Goal: Task Accomplishment & Management: Use online tool/utility

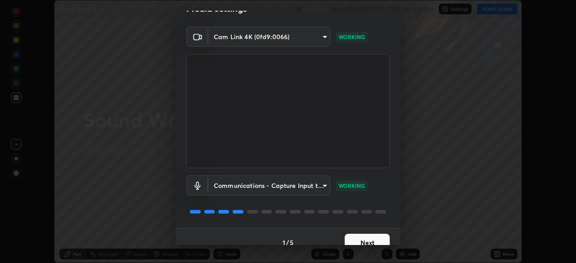
scroll to position [32, 0]
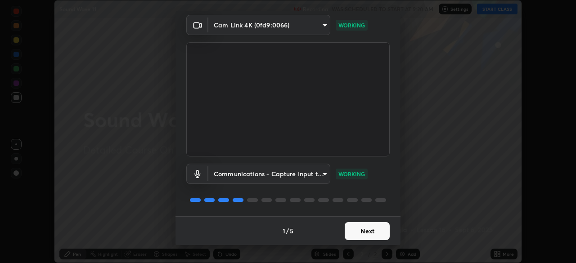
click at [361, 232] on button "Next" at bounding box center [367, 231] width 45 height 18
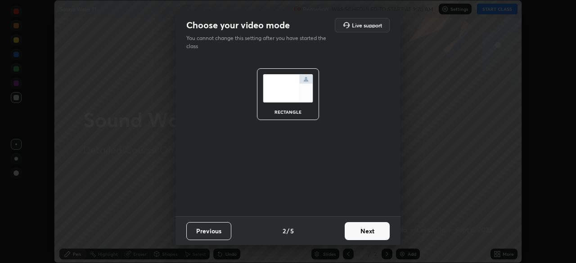
scroll to position [0, 0]
click at [360, 231] on button "Next" at bounding box center [367, 231] width 45 height 18
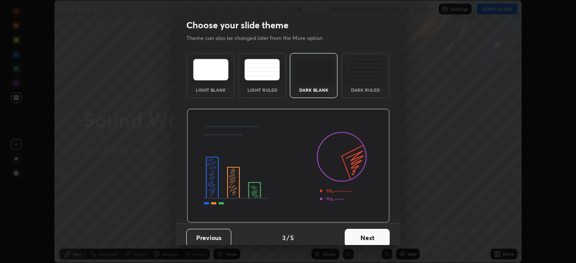
click at [367, 89] on div "Dark Ruled" at bounding box center [365, 90] width 36 height 4
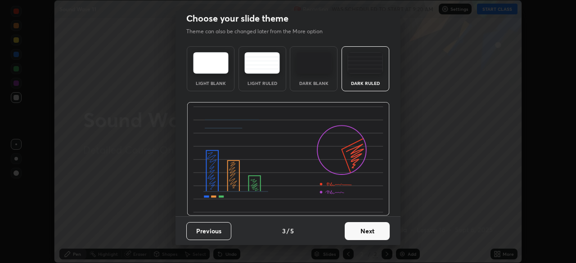
click at [369, 230] on button "Next" at bounding box center [367, 231] width 45 height 18
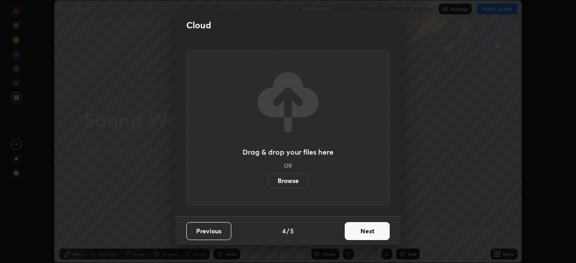
click at [362, 231] on button "Next" at bounding box center [367, 231] width 45 height 18
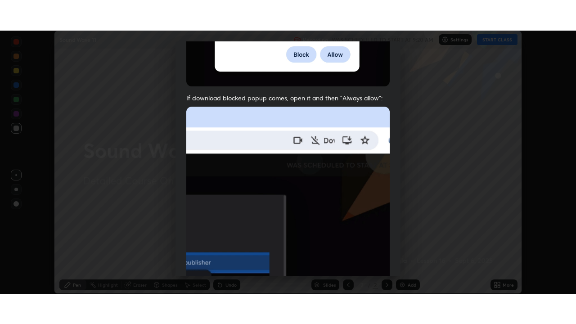
scroll to position [215, 0]
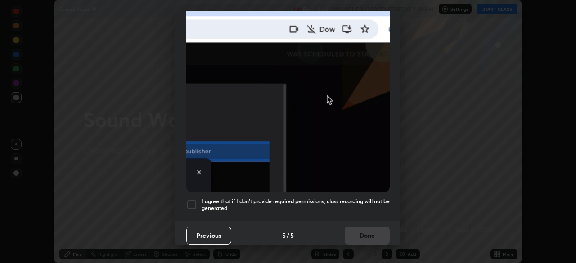
click at [347, 202] on h5 "I agree that if I don't provide required permissions, class recording will not …" at bounding box center [296, 205] width 188 height 14
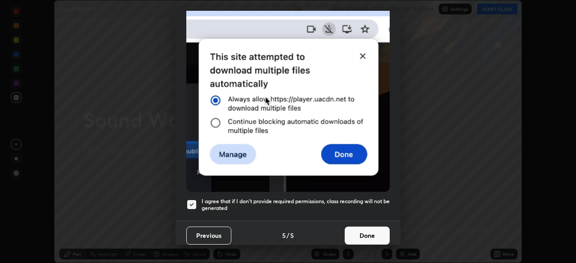
click at [363, 232] on button "Done" at bounding box center [367, 236] width 45 height 18
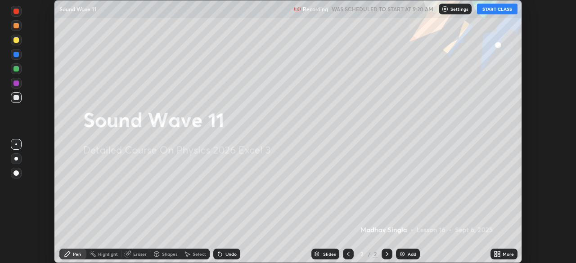
click at [492, 254] on div "More" at bounding box center [503, 254] width 27 height 11
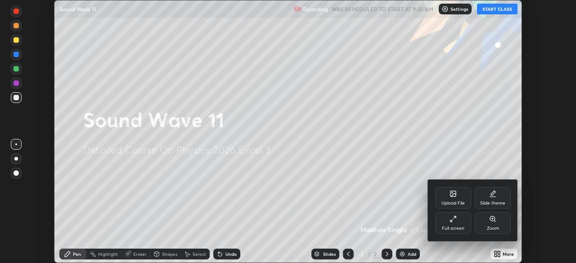
click at [452, 223] on div "Full screen" at bounding box center [453, 223] width 36 height 22
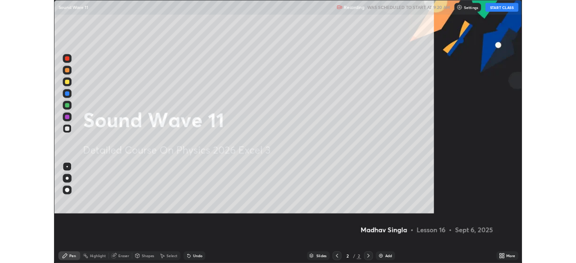
scroll to position [324, 576]
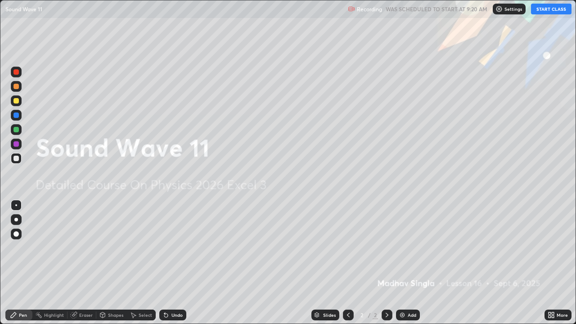
click at [546, 12] on button "START CLASS" at bounding box center [551, 9] width 40 height 11
click at [552, 263] on icon at bounding box center [553, 316] width 2 height 2
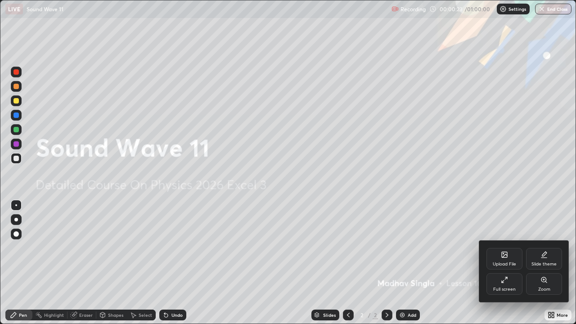
click at [558, 263] on div at bounding box center [288, 162] width 576 height 324
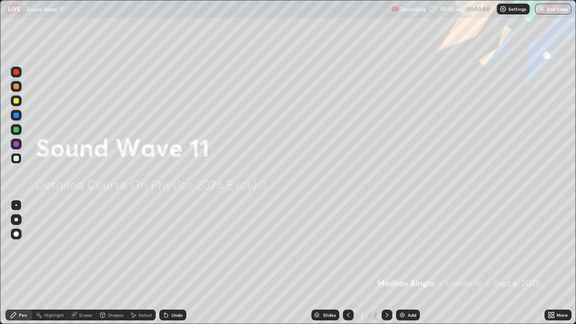
click at [405, 263] on div "Add" at bounding box center [408, 315] width 24 height 11
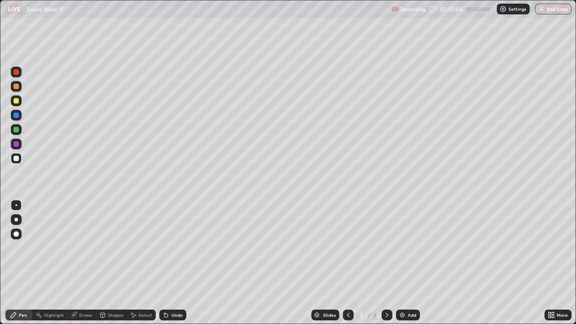
click at [14, 133] on div at bounding box center [16, 129] width 11 height 11
click at [21, 103] on div at bounding box center [16, 100] width 11 height 11
click at [15, 135] on div at bounding box center [16, 129] width 11 height 11
click at [20, 102] on div at bounding box center [16, 100] width 11 height 11
click at [18, 157] on div at bounding box center [15, 158] width 5 height 5
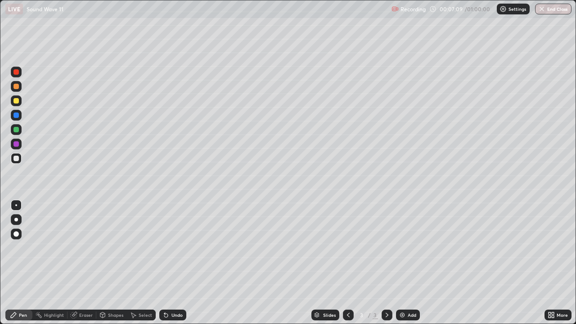
click at [175, 263] on div "Undo" at bounding box center [176, 315] width 11 height 4
click at [109, 263] on div "Shapes" at bounding box center [115, 315] width 15 height 4
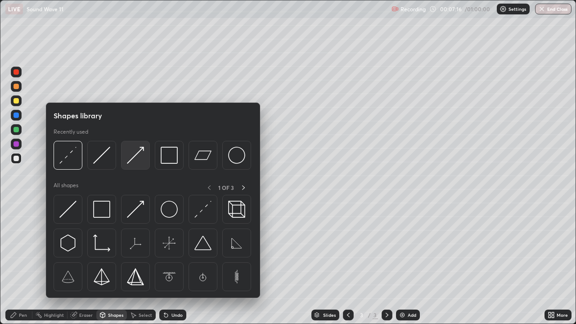
click at [137, 157] on img at bounding box center [135, 155] width 17 height 17
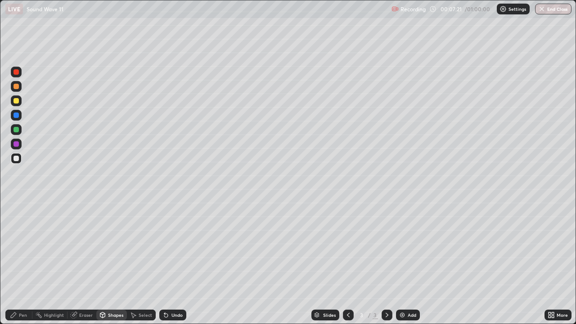
click at [21, 263] on div "Pen" at bounding box center [18, 315] width 27 height 11
click at [118, 263] on div "Shapes" at bounding box center [115, 315] width 15 height 4
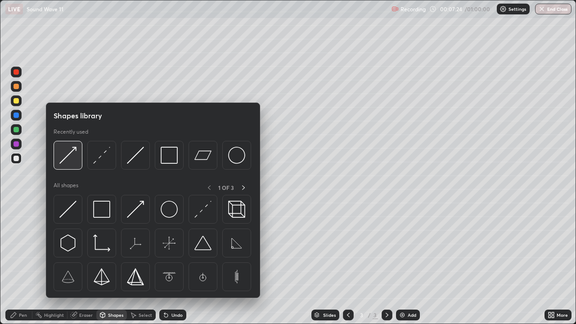
click at [73, 161] on img at bounding box center [67, 155] width 17 height 17
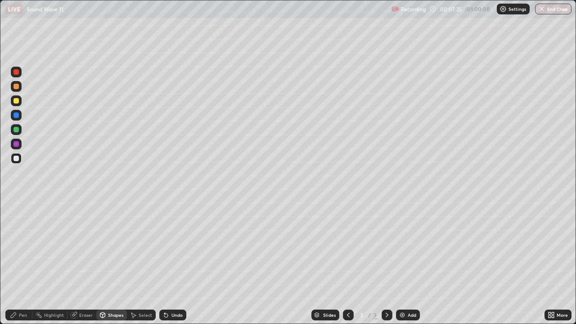
click at [19, 263] on div "Pen" at bounding box center [23, 315] width 8 height 4
click at [16, 130] on div at bounding box center [15, 129] width 5 height 5
click at [15, 158] on div at bounding box center [15, 158] width 5 height 5
click at [165, 263] on icon at bounding box center [166, 316] width 4 height 4
click at [408, 263] on div "Add" at bounding box center [412, 315] width 9 height 4
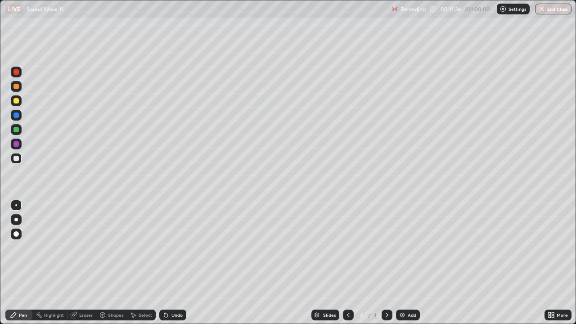
click at [19, 128] on div at bounding box center [16, 129] width 11 height 11
click at [16, 101] on div at bounding box center [15, 100] width 5 height 5
click at [111, 263] on div "Shapes" at bounding box center [111, 315] width 31 height 11
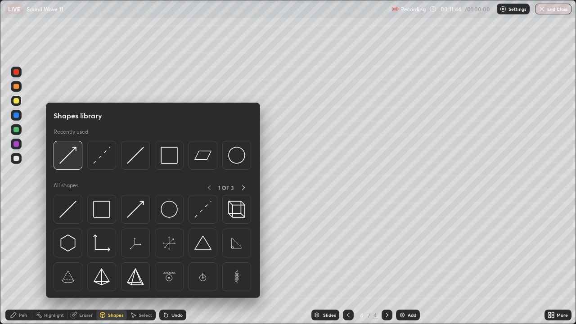
click at [72, 161] on img at bounding box center [67, 155] width 17 height 17
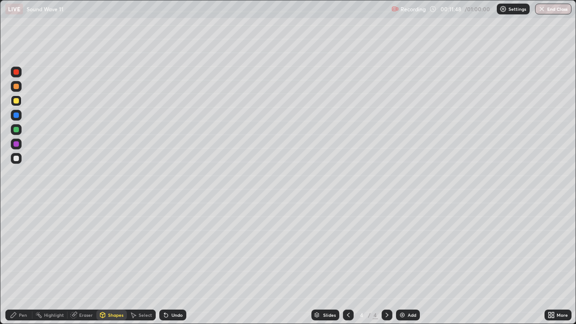
click at [18, 263] on div "Pen" at bounding box center [18, 315] width 27 height 11
click at [16, 163] on div at bounding box center [16, 158] width 11 height 11
click at [164, 263] on div "Undo" at bounding box center [172, 315] width 27 height 11
click at [166, 263] on div "Undo" at bounding box center [172, 315] width 27 height 11
click at [166, 263] on icon at bounding box center [165, 314] width 7 height 7
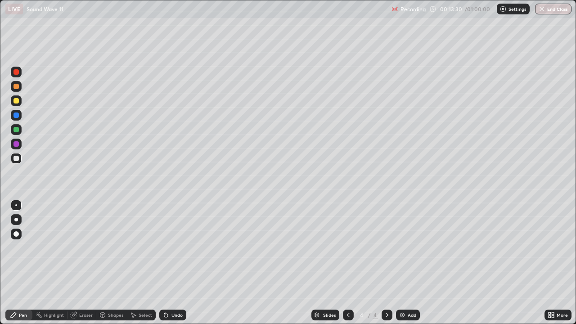
click at [165, 263] on icon at bounding box center [165, 314] width 7 height 7
click at [166, 263] on icon at bounding box center [165, 314] width 7 height 7
click at [165, 263] on icon at bounding box center [165, 314] width 7 height 7
click at [164, 263] on icon at bounding box center [164, 313] width 1 height 1
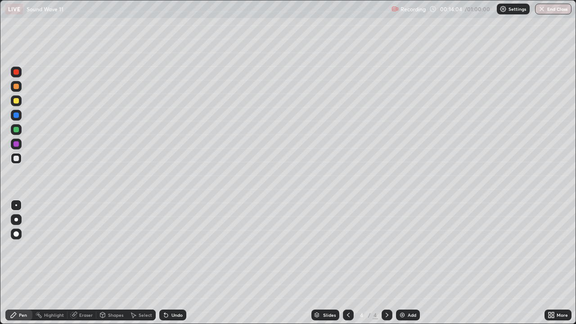
click at [164, 263] on icon at bounding box center [164, 313] width 1 height 1
click at [165, 263] on icon at bounding box center [166, 316] width 4 height 4
click at [168, 263] on div "Undo" at bounding box center [172, 315] width 27 height 11
click at [405, 263] on div "Add" at bounding box center [408, 315] width 24 height 11
click at [20, 127] on div at bounding box center [16, 129] width 11 height 11
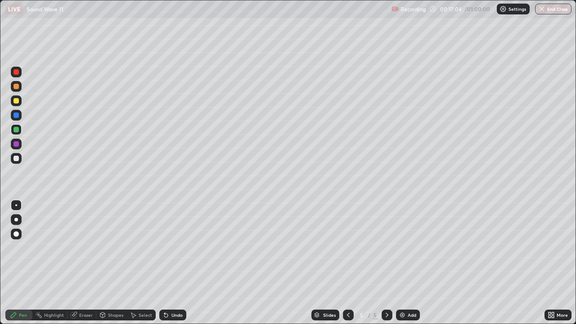
click at [16, 157] on div at bounding box center [15, 158] width 5 height 5
click at [109, 263] on div "Shapes" at bounding box center [115, 315] width 15 height 4
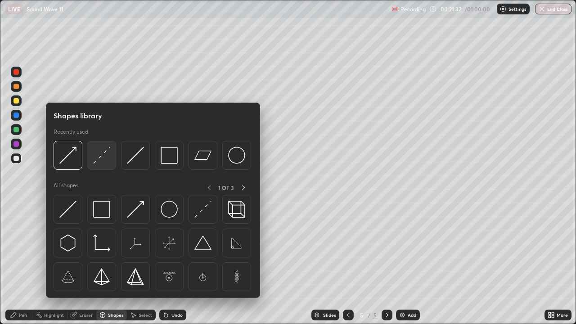
click at [101, 159] on img at bounding box center [101, 155] width 17 height 17
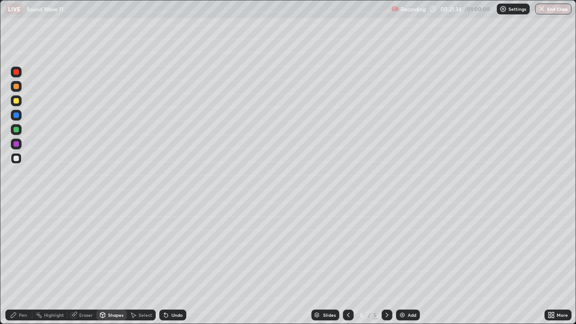
click at [28, 263] on div "Pen" at bounding box center [18, 315] width 27 height 11
click at [15, 130] on div at bounding box center [15, 129] width 5 height 5
click at [13, 100] on div at bounding box center [15, 100] width 5 height 5
click at [15, 159] on div at bounding box center [15, 158] width 5 height 5
click at [164, 263] on icon at bounding box center [164, 313] width 1 height 1
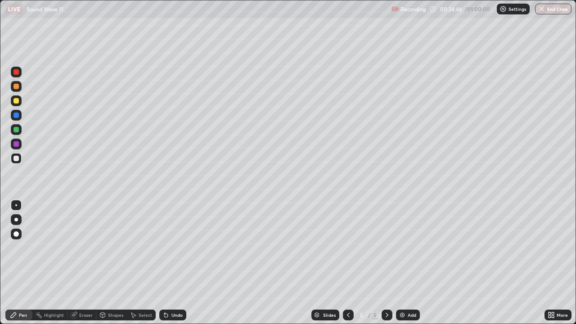
click at [164, 263] on icon at bounding box center [166, 316] width 4 height 4
click at [167, 263] on div "Undo" at bounding box center [172, 315] width 27 height 11
click at [169, 263] on div "Undo" at bounding box center [172, 315] width 27 height 11
click at [406, 263] on div "Add" at bounding box center [408, 315] width 24 height 11
click at [20, 88] on div at bounding box center [16, 86] width 11 height 11
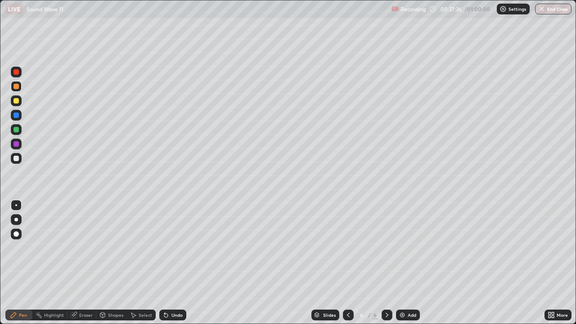
click at [114, 263] on div "Shapes" at bounding box center [111, 315] width 31 height 11
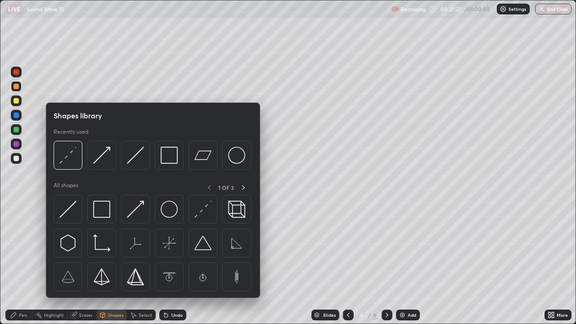
click at [344, 263] on div at bounding box center [348, 315] width 11 height 11
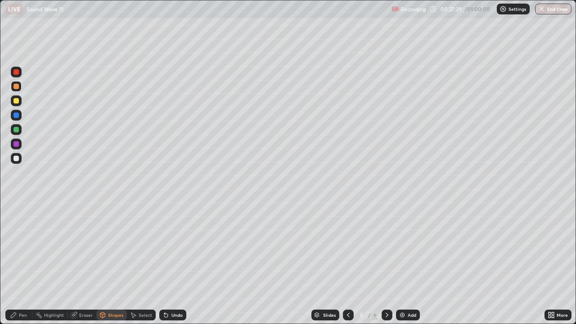
click at [347, 263] on icon at bounding box center [348, 315] width 3 height 4
click at [146, 263] on div "Select" at bounding box center [145, 315] width 13 height 4
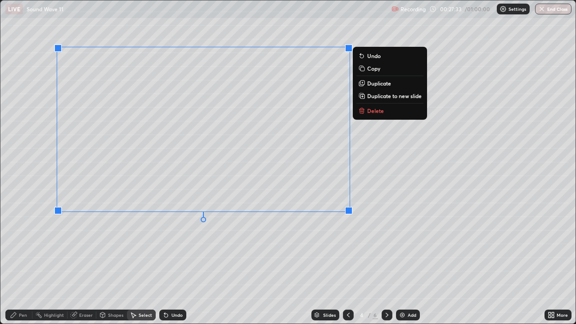
click at [371, 69] on p "Copy" at bounding box center [373, 68] width 13 height 7
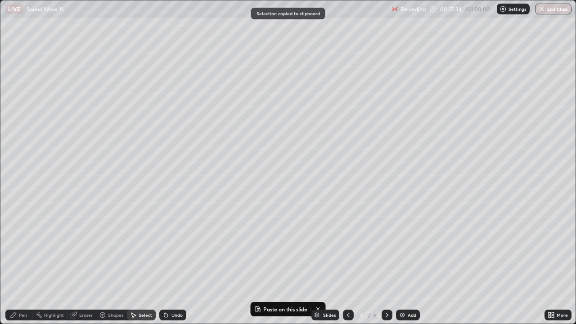
click at [385, 263] on icon at bounding box center [386, 314] width 7 height 7
click at [387, 263] on icon at bounding box center [386, 314] width 7 height 7
click at [293, 263] on button "Paste on this slide" at bounding box center [280, 309] width 57 height 11
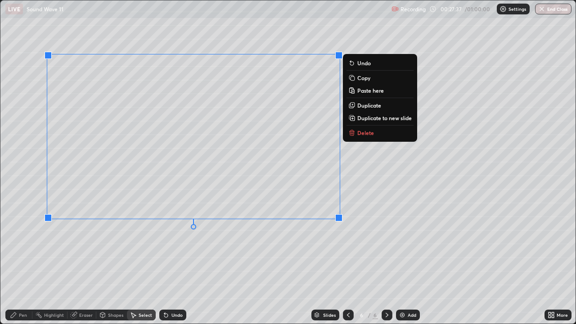
click at [22, 263] on div "Pen" at bounding box center [23, 315] width 8 height 4
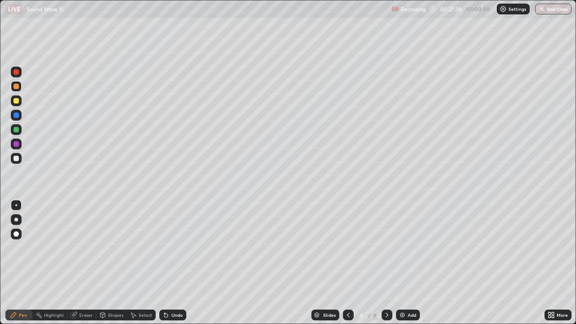
click at [20, 102] on div at bounding box center [16, 100] width 11 height 11
click at [16, 153] on div at bounding box center [16, 158] width 11 height 11
click at [12, 130] on div at bounding box center [16, 129] width 11 height 11
click at [102, 263] on icon at bounding box center [102, 314] width 5 height 1
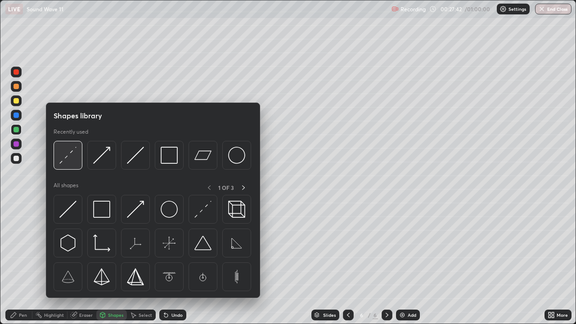
click at [74, 162] on img at bounding box center [67, 155] width 17 height 17
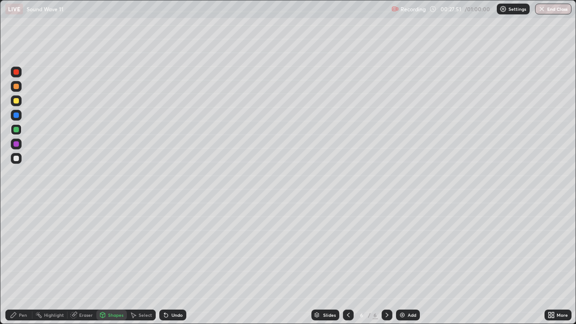
click at [18, 263] on div "Pen" at bounding box center [18, 315] width 27 height 11
click at [146, 263] on div "Select" at bounding box center [145, 315] width 13 height 4
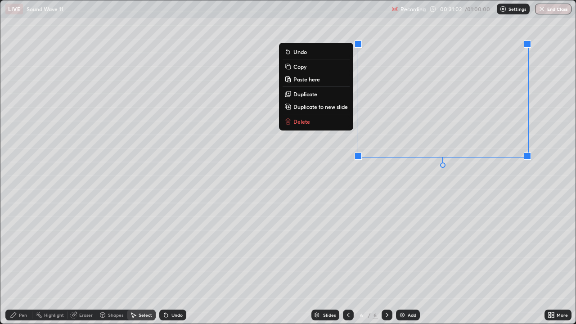
click at [301, 123] on p "Delete" at bounding box center [301, 121] width 17 height 7
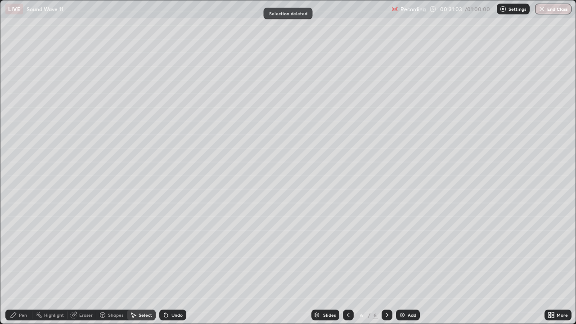
click at [20, 263] on div "Pen" at bounding box center [23, 315] width 8 height 4
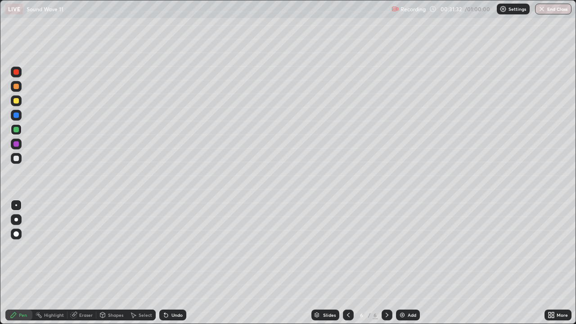
click at [19, 163] on div at bounding box center [16, 158] width 11 height 11
click at [171, 263] on div "Undo" at bounding box center [172, 315] width 27 height 11
click at [170, 263] on div "Undo" at bounding box center [172, 315] width 27 height 11
click at [171, 263] on div "Undo" at bounding box center [176, 315] width 11 height 4
click at [170, 263] on div "Undo" at bounding box center [172, 315] width 27 height 11
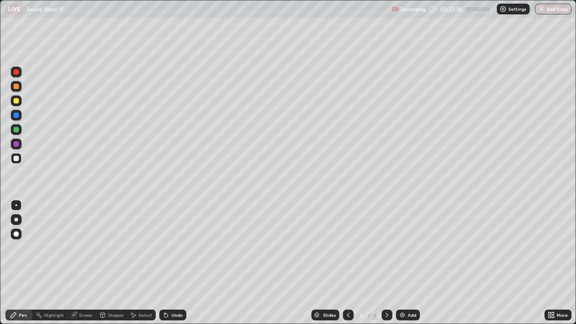
click at [168, 263] on icon at bounding box center [165, 314] width 7 height 7
click at [171, 263] on div "Undo" at bounding box center [176, 315] width 11 height 4
click at [166, 263] on icon at bounding box center [166, 316] width 4 height 4
click at [171, 263] on div "Undo" at bounding box center [176, 315] width 11 height 4
click at [169, 263] on div "Undo" at bounding box center [172, 315] width 27 height 11
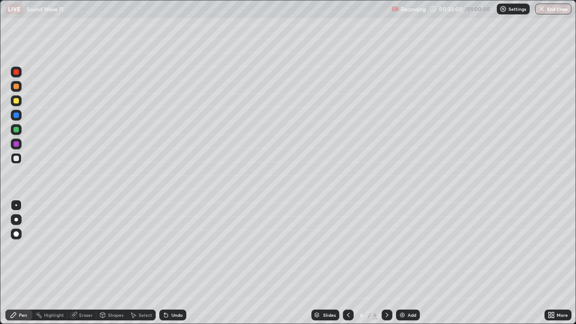
click at [174, 263] on div "Undo" at bounding box center [172, 315] width 27 height 11
click at [175, 263] on div "Undo" at bounding box center [172, 315] width 27 height 11
click at [403, 263] on img at bounding box center [402, 314] width 7 height 7
click at [21, 90] on div at bounding box center [16, 86] width 11 height 11
click at [17, 130] on div at bounding box center [15, 129] width 5 height 5
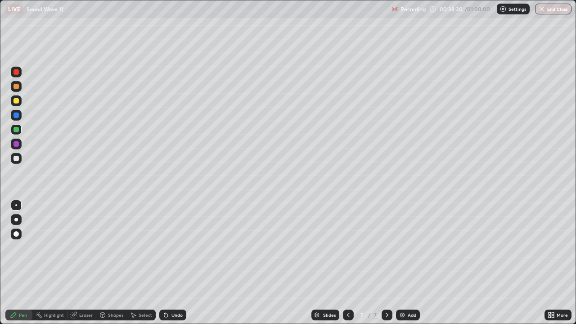
click at [347, 263] on icon at bounding box center [348, 314] width 7 height 7
click at [386, 263] on icon at bounding box center [386, 314] width 7 height 7
click at [16, 163] on div at bounding box center [16, 158] width 11 height 11
click at [171, 263] on div "Undo" at bounding box center [176, 315] width 11 height 4
click at [174, 263] on div "Undo" at bounding box center [176, 315] width 11 height 4
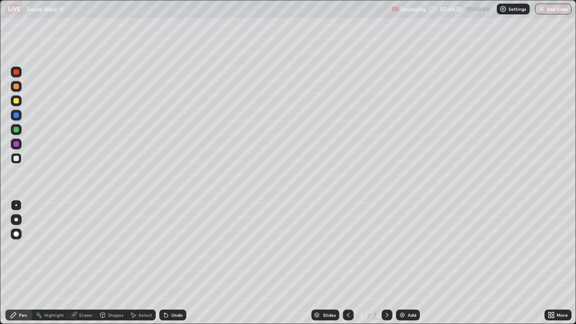
click at [347, 263] on icon at bounding box center [348, 314] width 7 height 7
click at [170, 263] on div "Undo" at bounding box center [172, 315] width 27 height 11
click at [173, 263] on div "Undo" at bounding box center [176, 315] width 11 height 4
click at [386, 263] on icon at bounding box center [386, 314] width 7 height 7
click at [409, 263] on div "Add" at bounding box center [412, 315] width 9 height 4
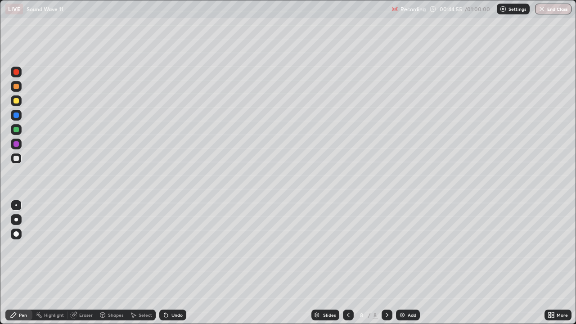
click at [20, 88] on div at bounding box center [16, 86] width 11 height 11
click at [18, 131] on div at bounding box center [15, 129] width 5 height 5
click at [107, 263] on div "Shapes" at bounding box center [111, 315] width 31 height 11
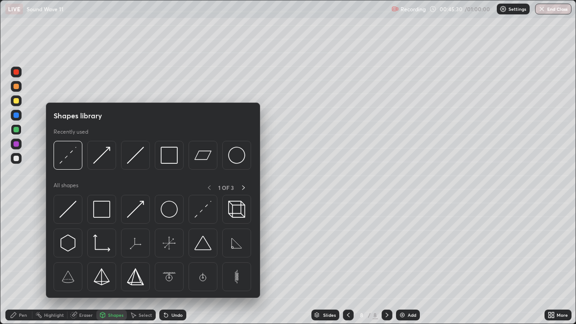
click at [21, 263] on div "Pen" at bounding box center [18, 315] width 27 height 11
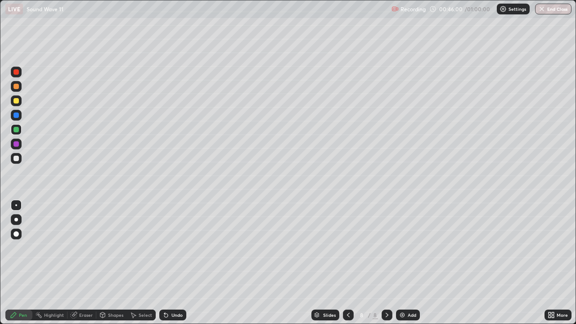
click at [173, 263] on div "Undo" at bounding box center [172, 315] width 27 height 11
click at [172, 263] on div "Undo" at bounding box center [176, 315] width 11 height 4
click at [21, 101] on div at bounding box center [16, 100] width 11 height 11
click at [20, 159] on div at bounding box center [16, 158] width 11 height 11
click at [82, 263] on div "Eraser" at bounding box center [85, 315] width 13 height 4
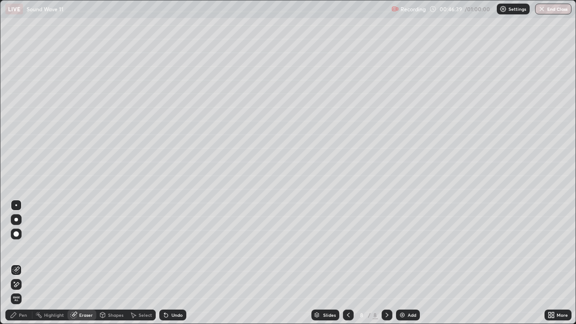
click at [20, 263] on div "Pen" at bounding box center [23, 315] width 8 height 4
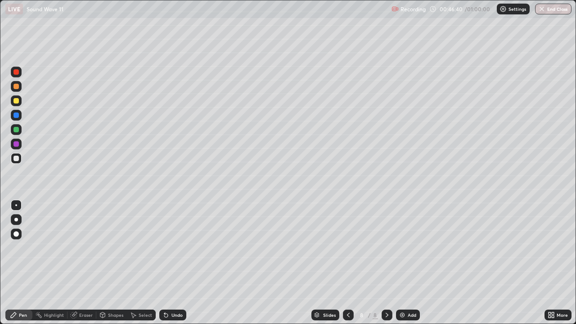
click at [14, 103] on div at bounding box center [15, 100] width 5 height 5
click at [21, 160] on div at bounding box center [16, 158] width 11 height 11
click at [107, 263] on div "Shapes" at bounding box center [111, 315] width 31 height 11
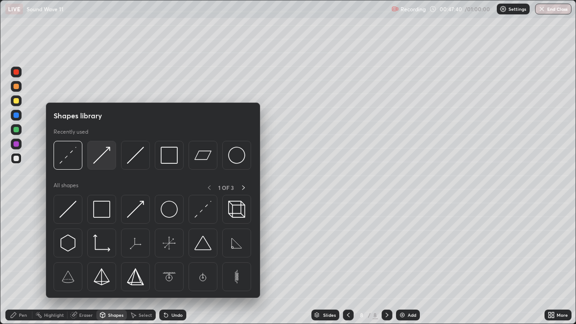
click at [101, 160] on img at bounding box center [101, 155] width 17 height 17
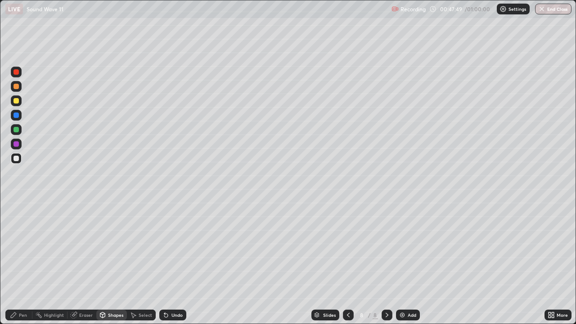
click at [17, 263] on icon at bounding box center [13, 314] width 7 height 7
click at [113, 263] on div "Shapes" at bounding box center [111, 315] width 31 height 11
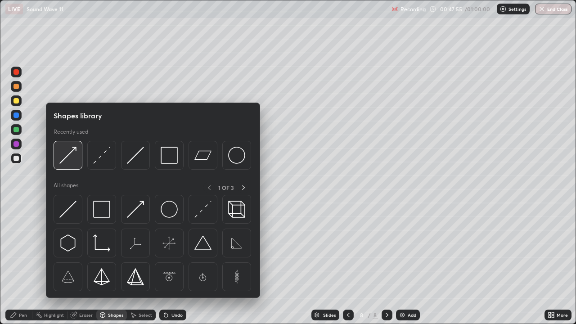
click at [75, 159] on img at bounding box center [67, 155] width 17 height 17
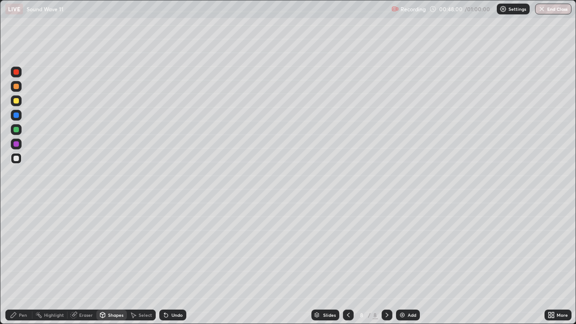
click at [21, 263] on div "Pen" at bounding box center [23, 315] width 8 height 4
click at [112, 263] on div "Shapes" at bounding box center [111, 315] width 31 height 11
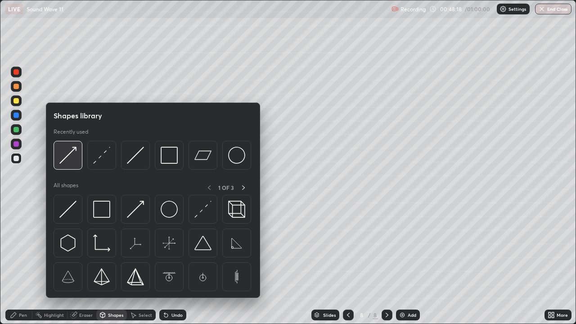
click at [68, 156] on img at bounding box center [67, 155] width 17 height 17
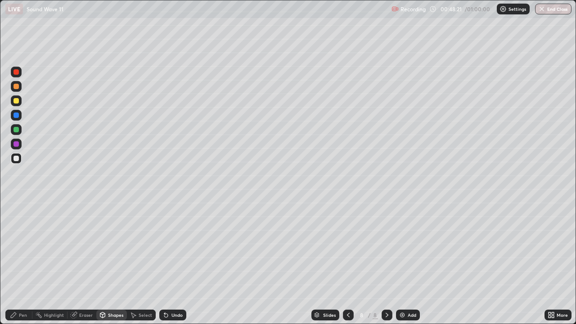
click at [21, 263] on div "Pen" at bounding box center [18, 315] width 27 height 11
click at [117, 263] on div "Shapes" at bounding box center [115, 315] width 15 height 4
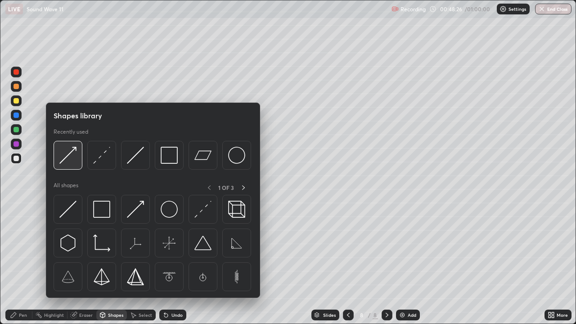
click at [72, 159] on img at bounding box center [67, 155] width 17 height 17
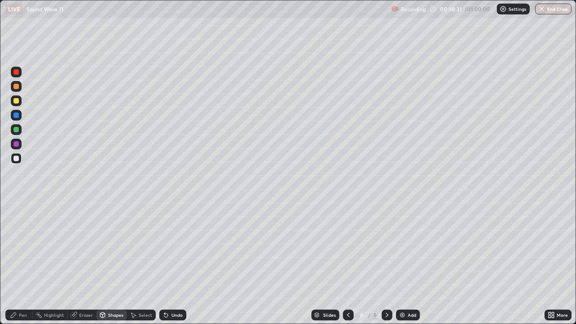
click at [13, 263] on icon at bounding box center [13, 314] width 5 height 5
click at [105, 263] on icon at bounding box center [102, 314] width 7 height 7
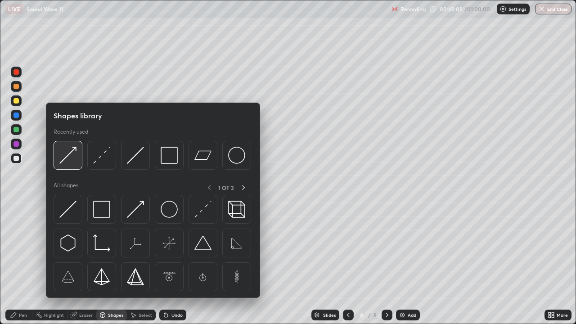
click at [70, 159] on img at bounding box center [67, 155] width 17 height 17
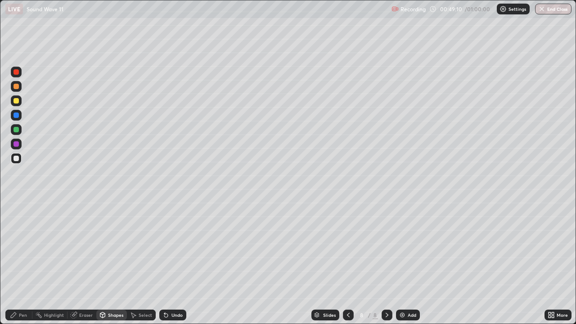
click at [15, 133] on div at bounding box center [16, 129] width 11 height 11
click at [15, 263] on icon at bounding box center [13, 314] width 7 height 7
click at [112, 263] on div "Shapes" at bounding box center [115, 315] width 15 height 4
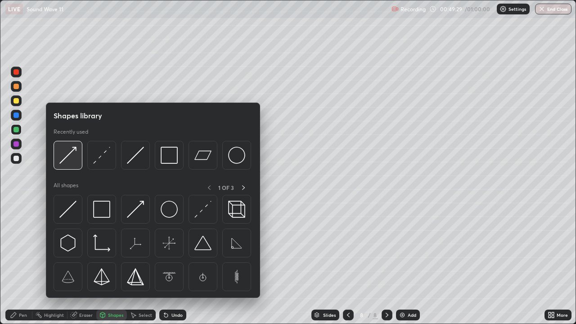
click at [71, 162] on img at bounding box center [67, 155] width 17 height 17
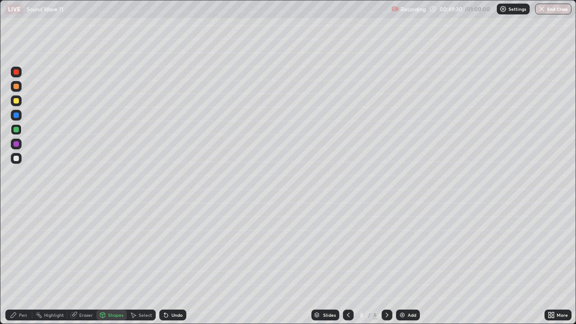
click at [14, 156] on div at bounding box center [15, 158] width 5 height 5
click at [15, 263] on icon at bounding box center [13, 314] width 7 height 7
click at [106, 263] on div "Shapes" at bounding box center [111, 315] width 31 height 11
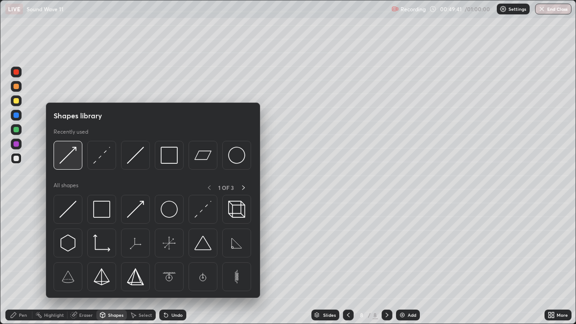
click at [70, 162] on img at bounding box center [67, 155] width 17 height 17
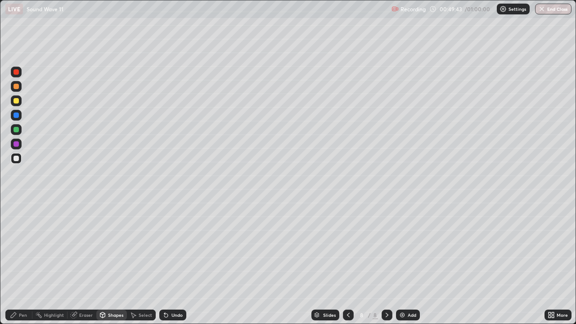
click at [11, 263] on div "Pen" at bounding box center [18, 315] width 27 height 11
click at [141, 263] on div "Select" at bounding box center [145, 315] width 13 height 4
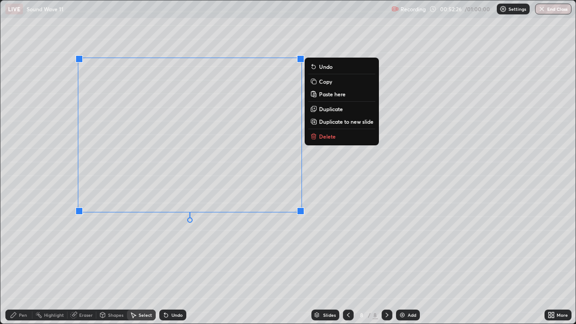
click at [329, 121] on p "Duplicate to new slide" at bounding box center [346, 121] width 54 height 7
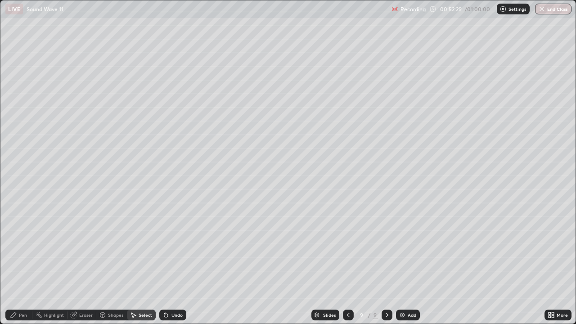
click at [85, 263] on div "Eraser" at bounding box center [81, 315] width 29 height 11
click at [17, 263] on div "Pen" at bounding box center [18, 315] width 27 height 11
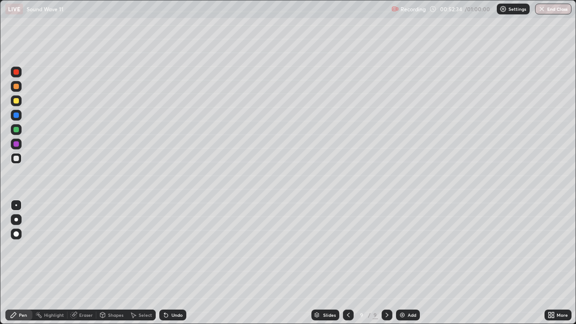
click at [17, 101] on div at bounding box center [15, 100] width 5 height 5
click at [12, 162] on div at bounding box center [16, 158] width 11 height 11
click at [140, 263] on div "Select" at bounding box center [141, 315] width 29 height 11
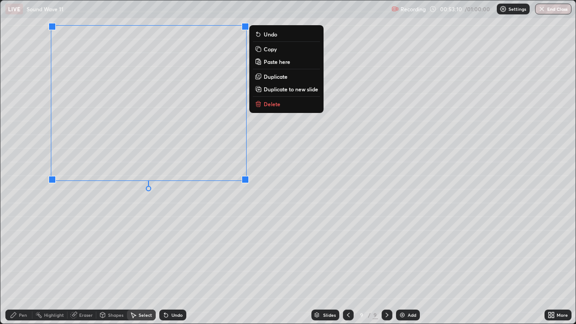
click at [130, 230] on div "0 ° Undo Copy Paste here Duplicate Duplicate to new slide Delete" at bounding box center [287, 161] width 575 height 323
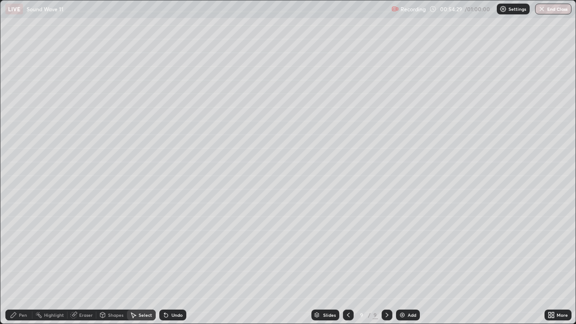
click at [87, 263] on div "Eraser" at bounding box center [85, 315] width 13 height 4
click at [19, 263] on div "Pen" at bounding box center [23, 315] width 8 height 4
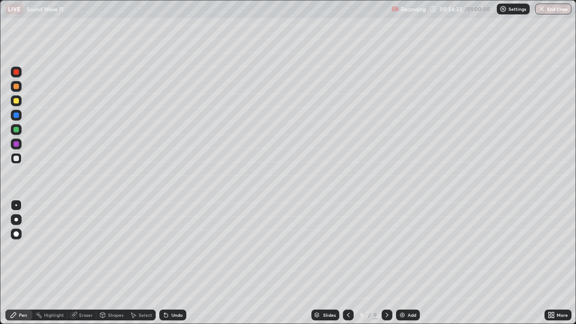
click at [15, 101] on div at bounding box center [15, 100] width 5 height 5
click at [15, 159] on div at bounding box center [15, 158] width 5 height 5
click at [165, 263] on icon at bounding box center [166, 316] width 4 height 4
click at [169, 263] on div "Undo" at bounding box center [172, 315] width 27 height 11
click at [110, 263] on div "Shapes" at bounding box center [115, 315] width 15 height 4
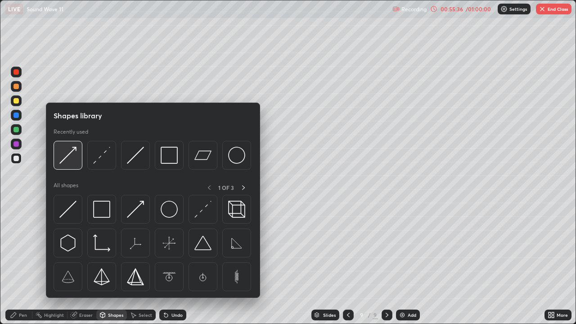
click at [76, 157] on img at bounding box center [67, 155] width 17 height 17
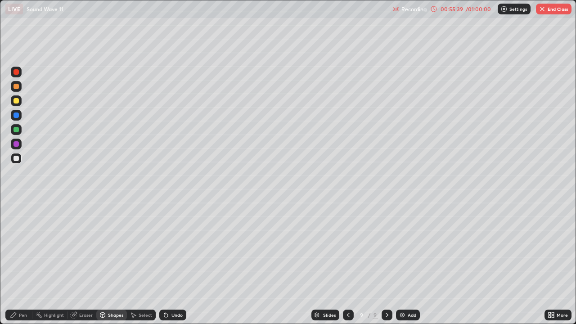
click at [17, 263] on div "Pen" at bounding box center [18, 315] width 27 height 11
click at [14, 126] on div at bounding box center [16, 129] width 11 height 11
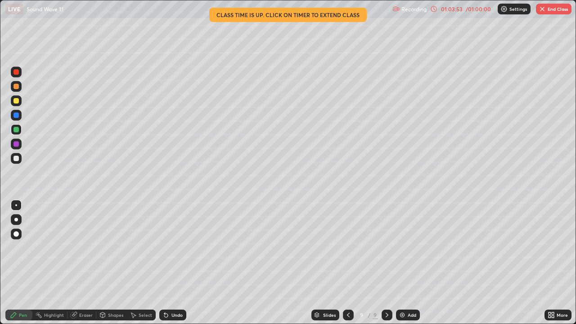
click at [556, 8] on button "End Class" at bounding box center [554, 9] width 36 height 11
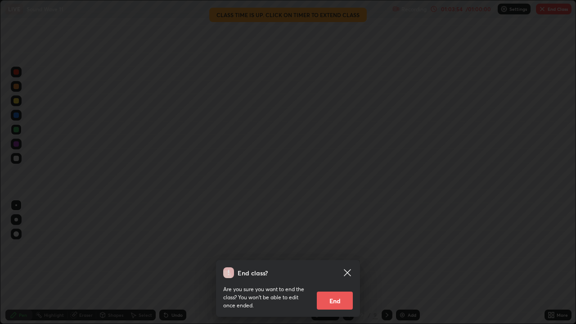
click at [335, 263] on button "End" at bounding box center [335, 301] width 36 height 18
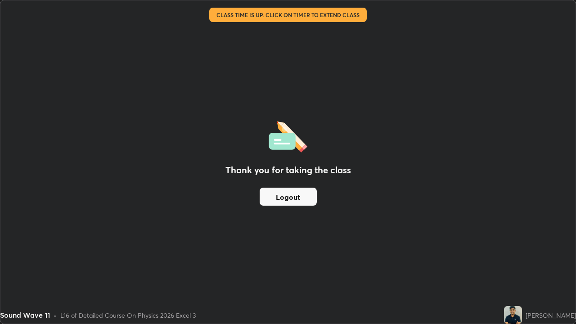
click at [314, 196] on button "Logout" at bounding box center [288, 197] width 57 height 18
click at [547, 263] on div "[PERSON_NAME]" at bounding box center [550, 314] width 50 height 9
click at [530, 63] on div "Thank you for taking the class Logout" at bounding box center [287, 161] width 575 height 323
click at [299, 196] on button "Logout" at bounding box center [288, 197] width 57 height 18
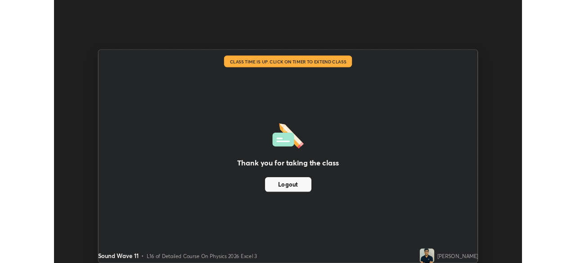
scroll to position [44725, 44412]
